Goal: Task Accomplishment & Management: Manage account settings

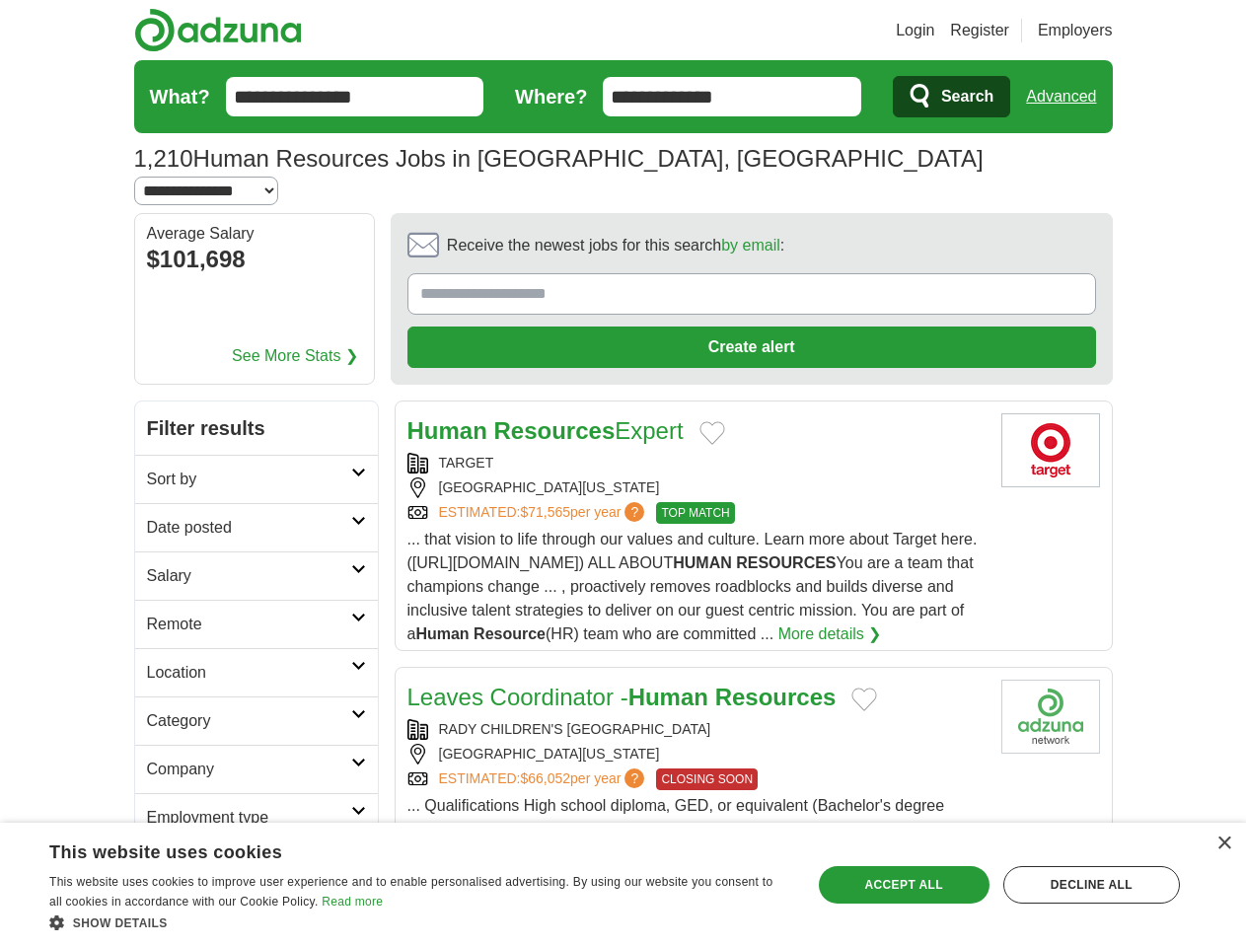
click at [935, 31] on link "Login" at bounding box center [915, 31] width 38 height 24
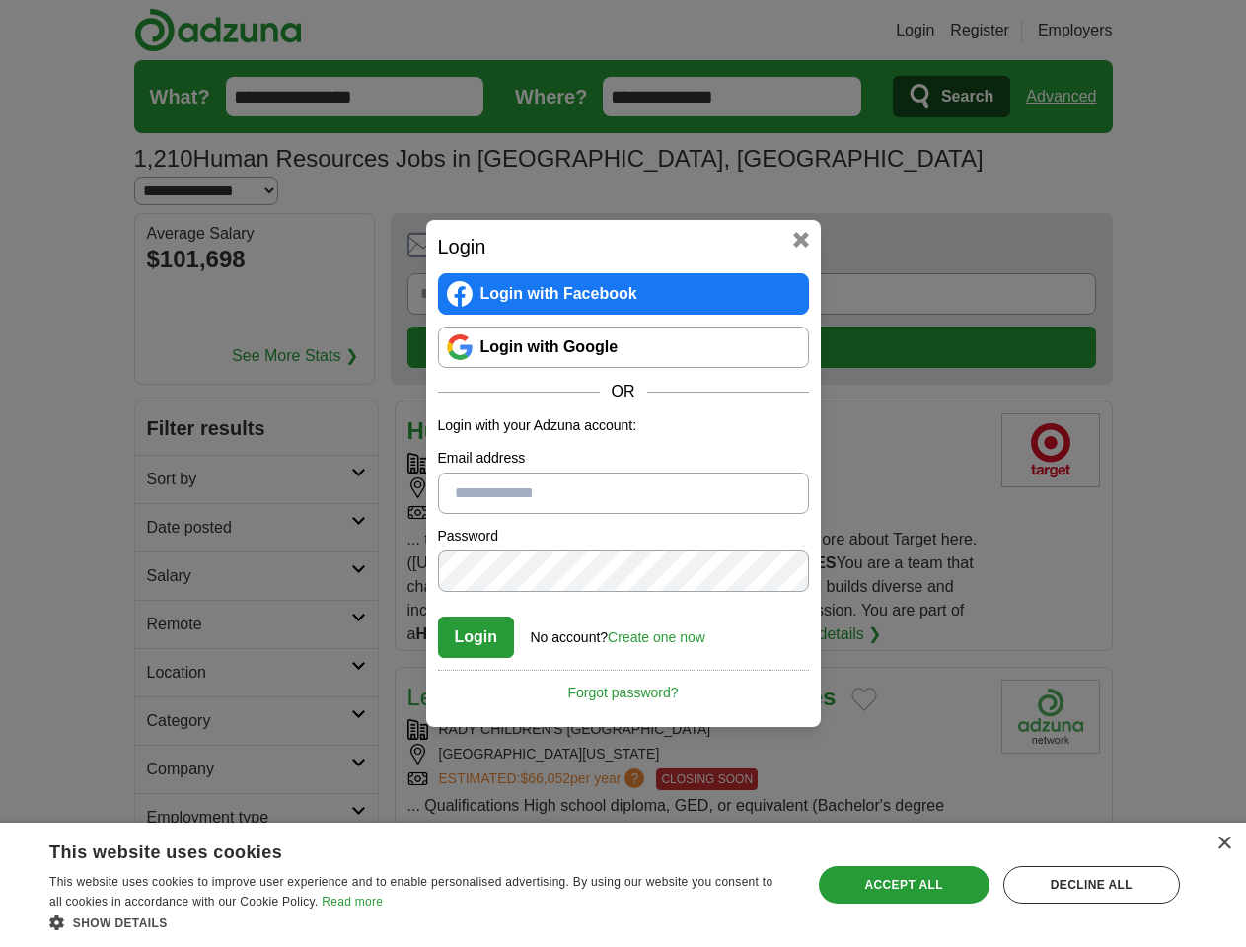
click at [1098, 31] on div "Login Login with Facebook Login with Google OR Login with your Adzuna account: …" at bounding box center [623, 473] width 1246 height 947
click at [1069, 97] on div "Login Login with Facebook Login with Google OR Login with your Adzuna account: …" at bounding box center [623, 473] width 1246 height 947
click at [238, 233] on div "Login Login with Facebook Login with Google OR Login with your Adzuna account: …" at bounding box center [623, 473] width 1246 height 947
click at [697, 222] on div "Login Login with Facebook Login with Google OR Login with your Adzuna account: …" at bounding box center [623, 473] width 395 height 507
click at [1154, 223] on div "Login Login with Facebook Login with Google OR Login with your Adzuna account: …" at bounding box center [623, 473] width 1246 height 947
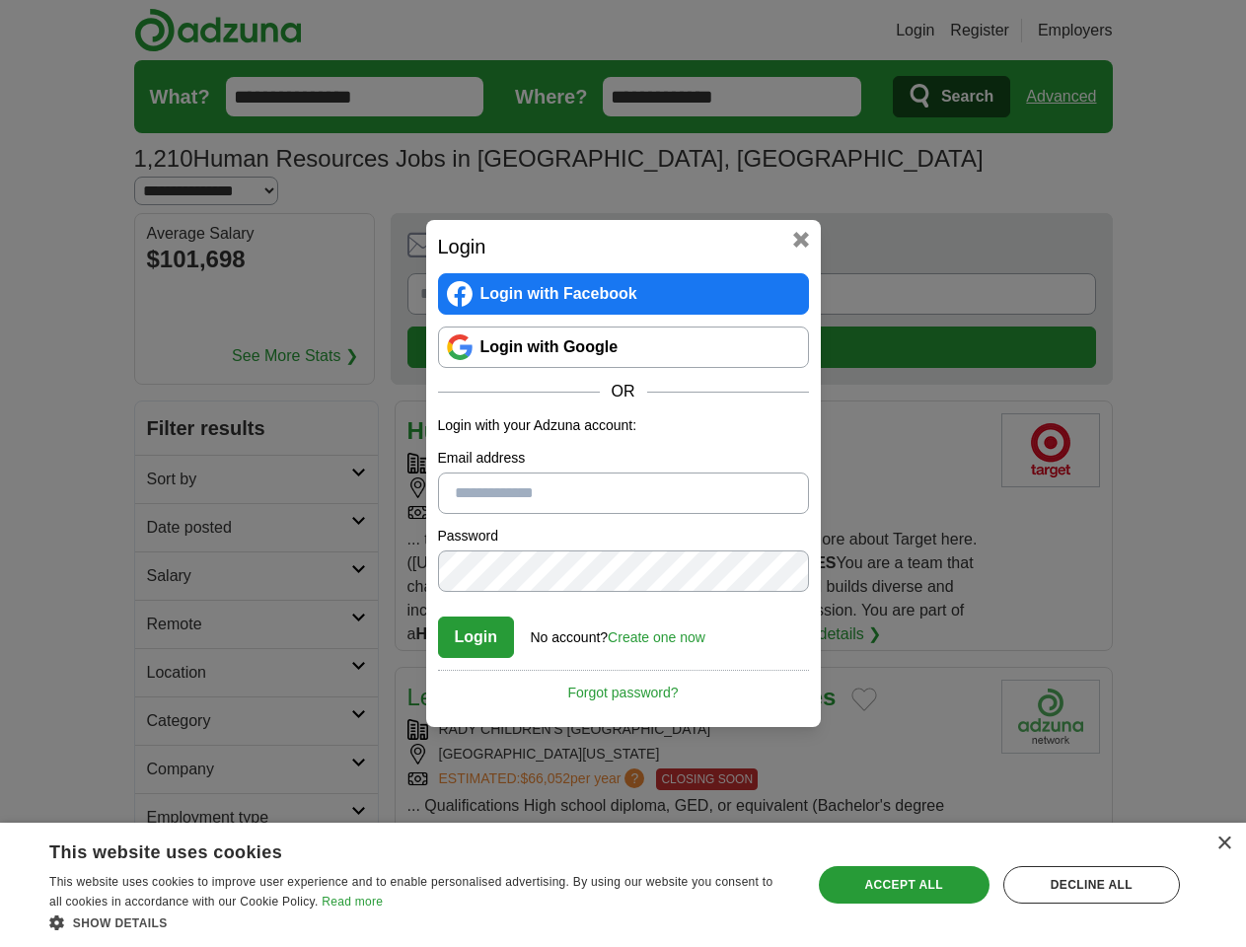
click at [166, 355] on div "Login Login with Facebook Login with Google OR Login with your Adzuna account: …" at bounding box center [623, 473] width 1246 height 947
click at [166, 404] on div "Login Login with Facebook Login with Google OR Login with your Adzuna account: …" at bounding box center [623, 473] width 1246 height 947
click at [166, 452] on div "Login Login with Facebook Login with Google OR Login with your Adzuna account: …" at bounding box center [623, 473] width 1246 height 947
click at [166, 500] on div "Login Login with Facebook Login with Google OR Login with your Adzuna account: …" at bounding box center [623, 473] width 1246 height 947
